Goal: Find specific page/section: Find specific page/section

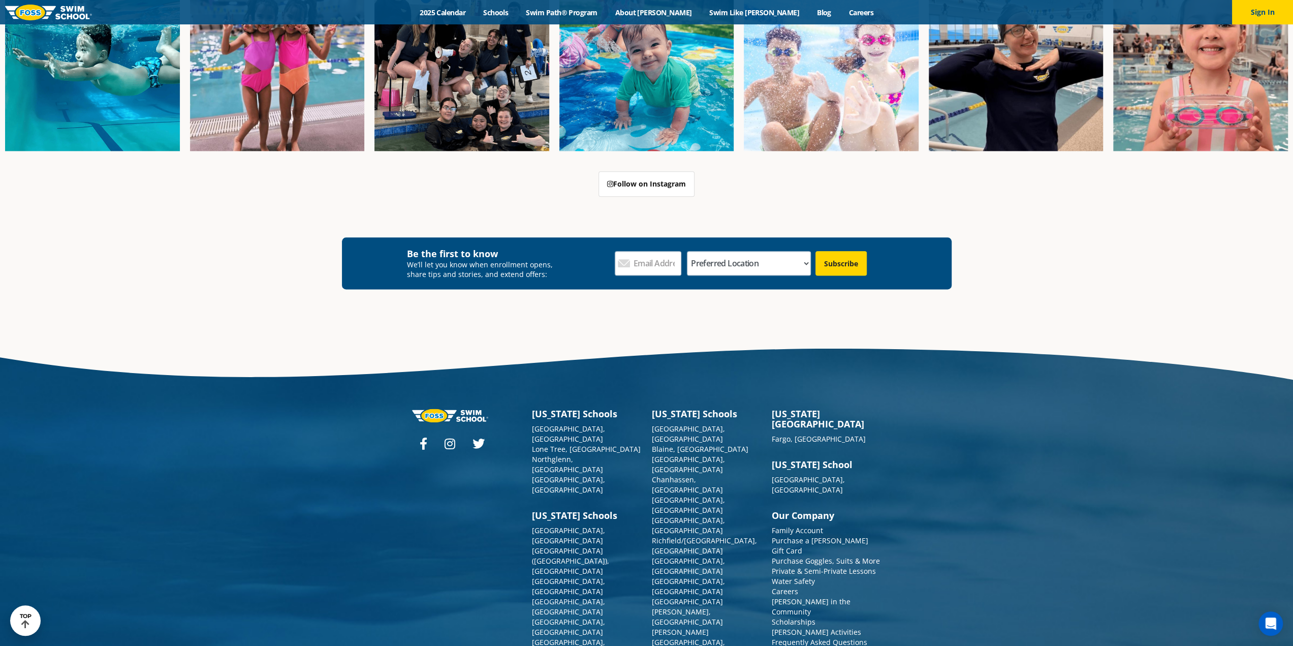
scroll to position [1198, 0]
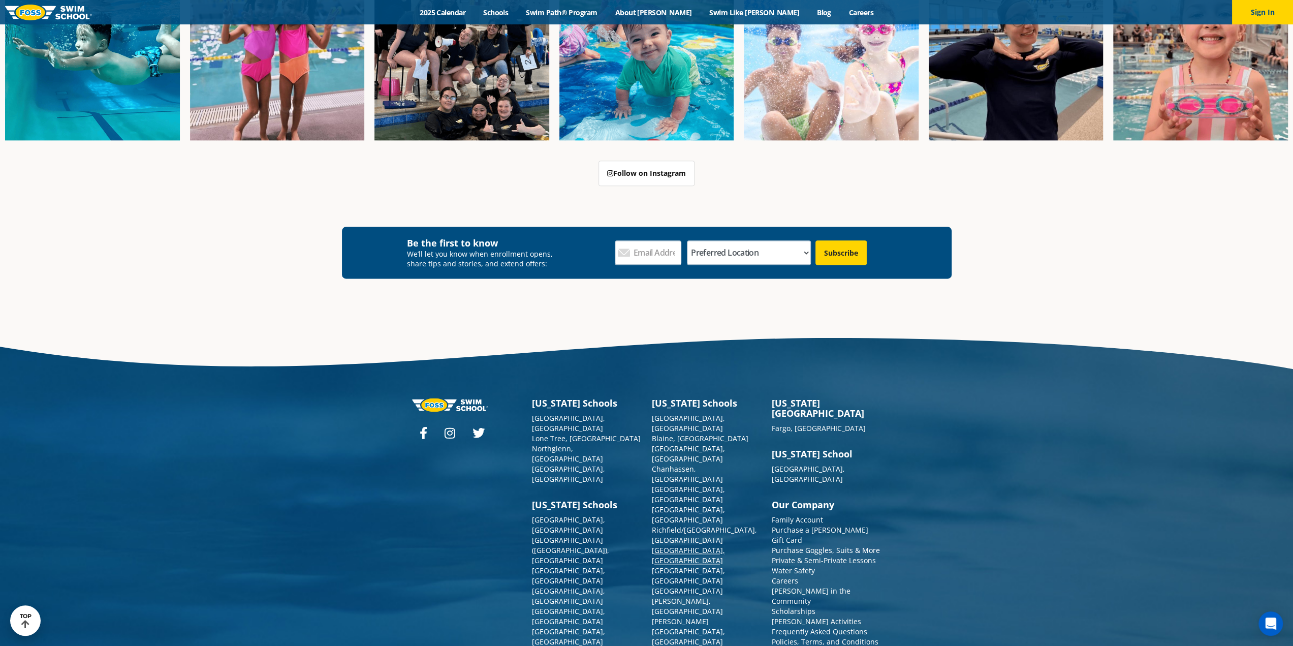
click at [670, 545] on link "[GEOGRAPHIC_DATA], [GEOGRAPHIC_DATA]" at bounding box center [688, 555] width 73 height 20
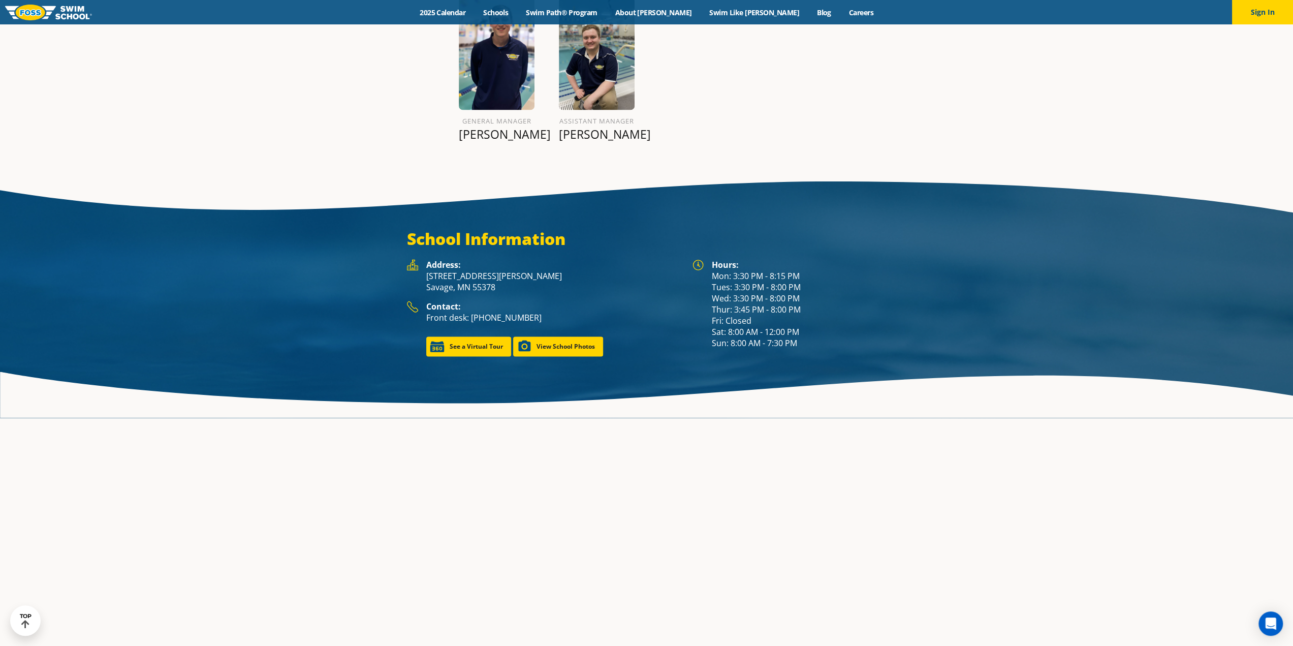
scroll to position [1524, 0]
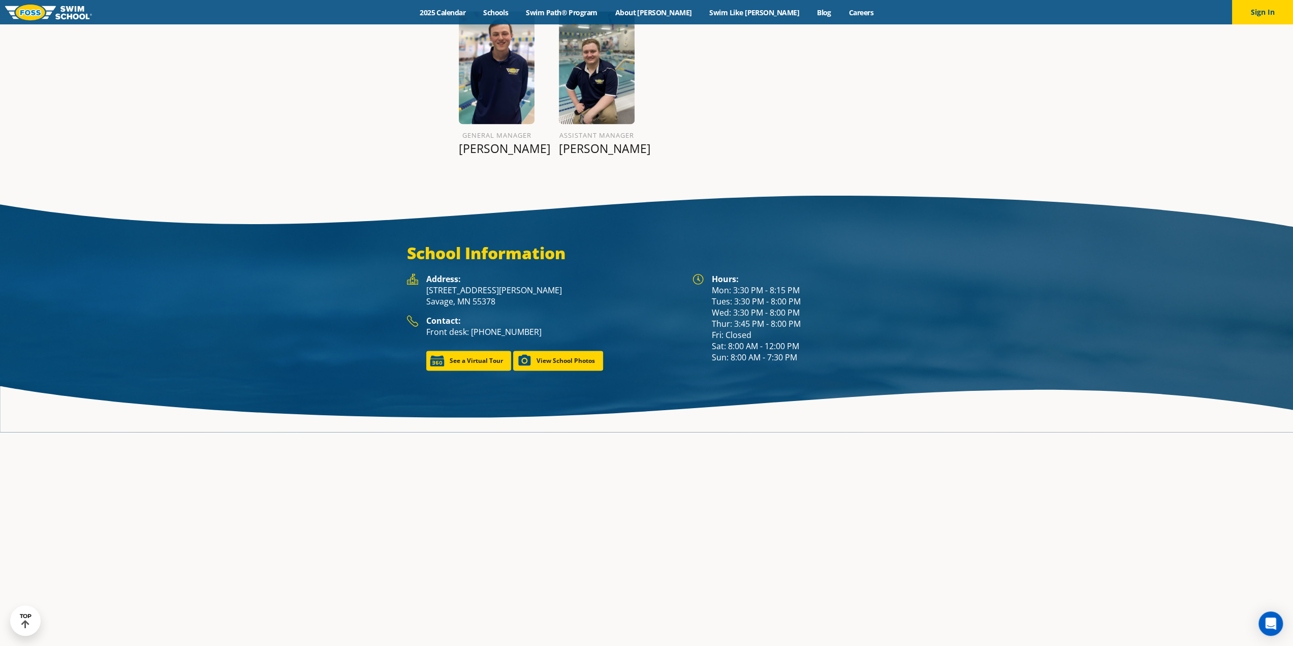
click at [181, 190] on section "School Information Hours: Mon: 3:30 PM - 8:15 PM Tues: 3:30 PM - 8:00 PM Wed: 3…" at bounding box center [646, 306] width 1293 height 251
